Goal: Entertainment & Leisure: Consume media (video, audio)

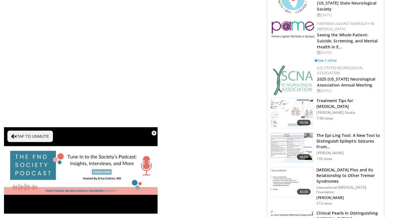
scroll to position [370, 0]
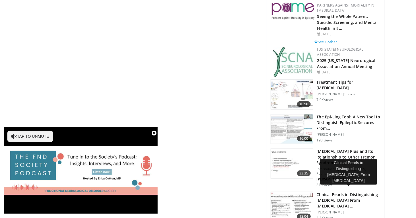
click at [338, 197] on h3 "Clinical Pearls in Distinguishing Essential Tremor From Parkinson's …" at bounding box center [349, 200] width 64 height 17
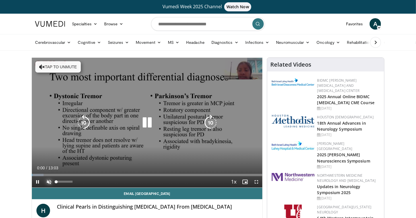
click at [48, 181] on span "Video Player" at bounding box center [48, 181] width 11 height 11
drag, startPoint x: 256, startPoint y: 182, endPoint x: 256, endPoint y: 216, distance: 34.4
click at [256, 182] on span "Video Player" at bounding box center [256, 181] width 11 height 11
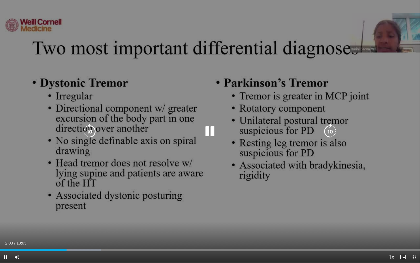
click at [212, 131] on icon "Video Player" at bounding box center [210, 131] width 16 height 16
